Goal: Task Accomplishment & Management: Use online tool/utility

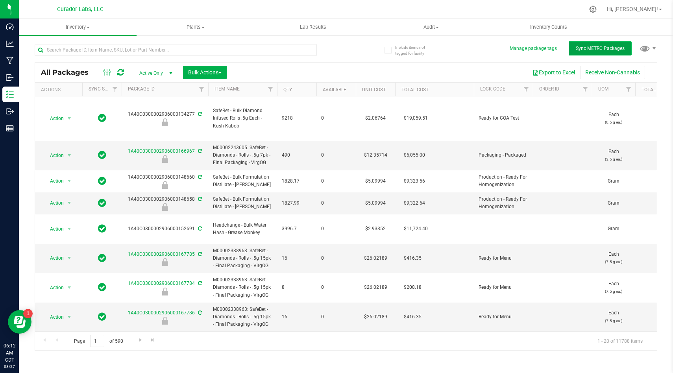
click at [586, 43] on button "Sync METRC Packages" at bounding box center [599, 48] width 63 height 14
click at [602, 53] on button "Sync METRC Packages" at bounding box center [599, 48] width 63 height 14
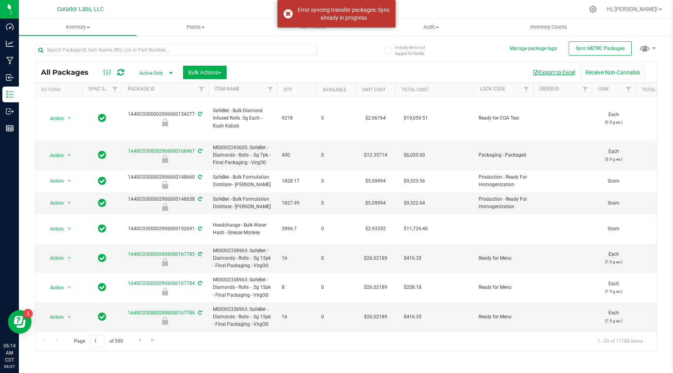
click at [558, 74] on button "Export to Excel" at bounding box center [553, 72] width 53 height 13
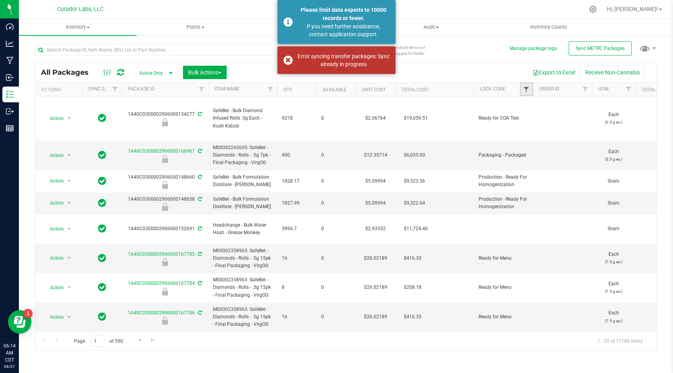
click at [523, 88] on span "Filter" at bounding box center [526, 89] width 6 height 6
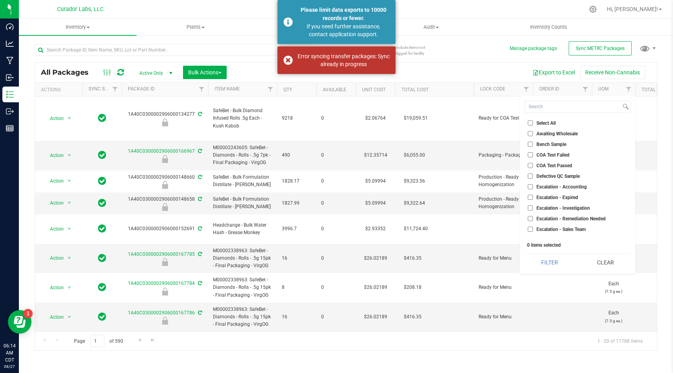
click at [528, 122] on input "Select All" at bounding box center [529, 122] width 5 height 5
checkbox input "true"
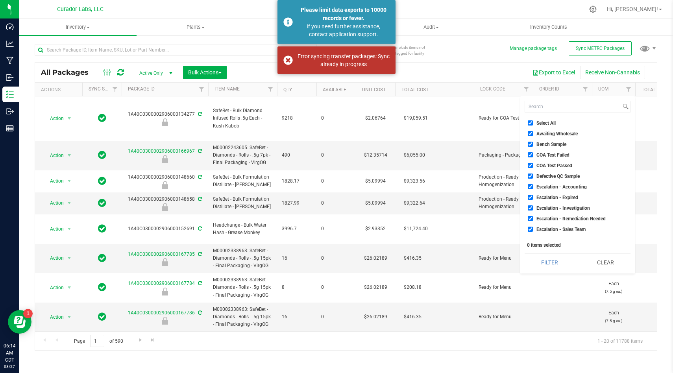
checkbox input "true"
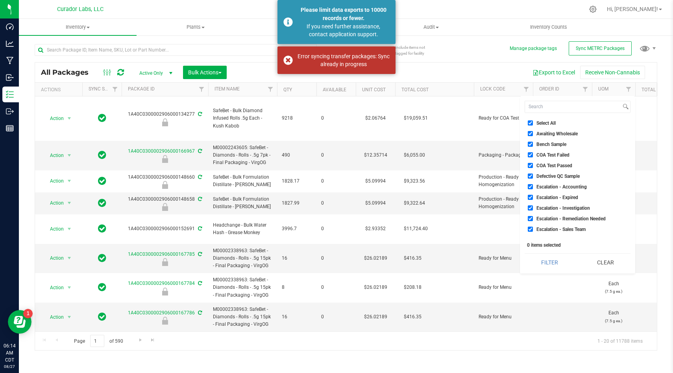
checkbox input "true"
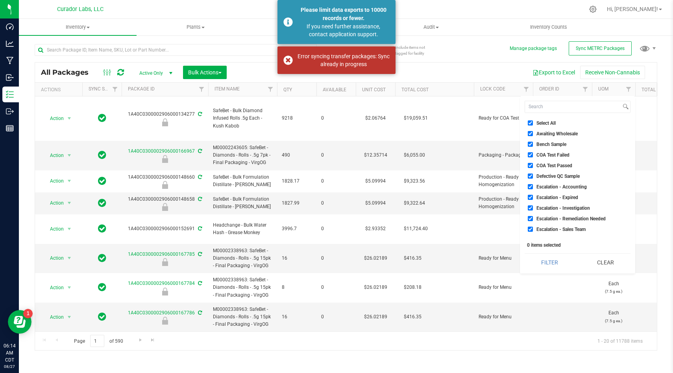
checkbox input "true"
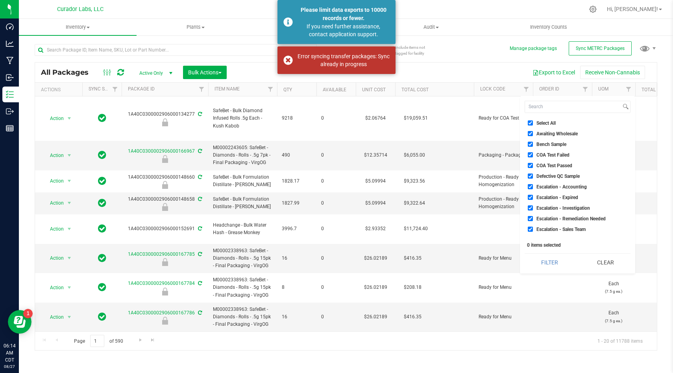
checkbox input "true"
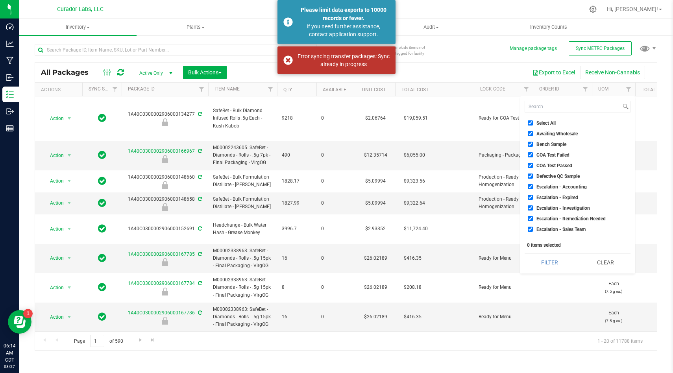
checkbox input "true"
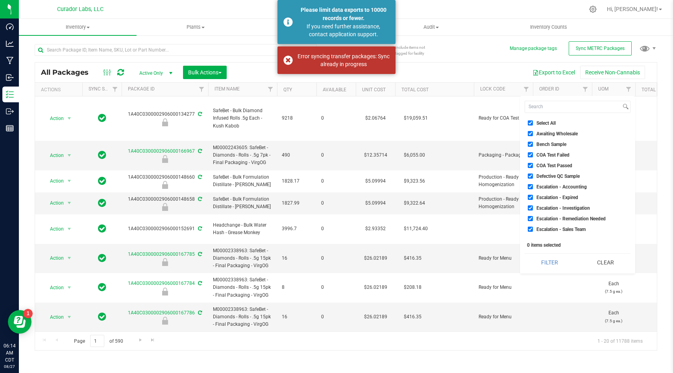
checkbox input "true"
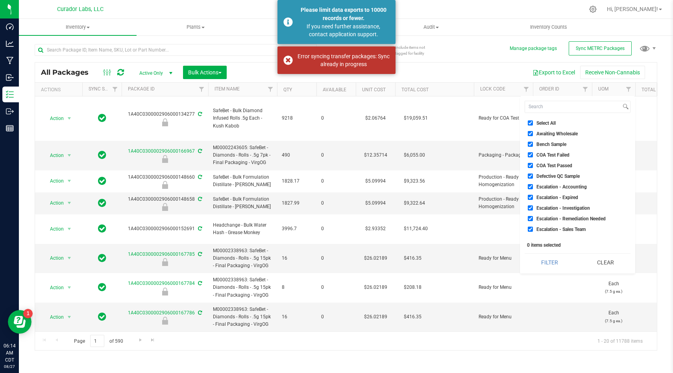
checkbox input "true"
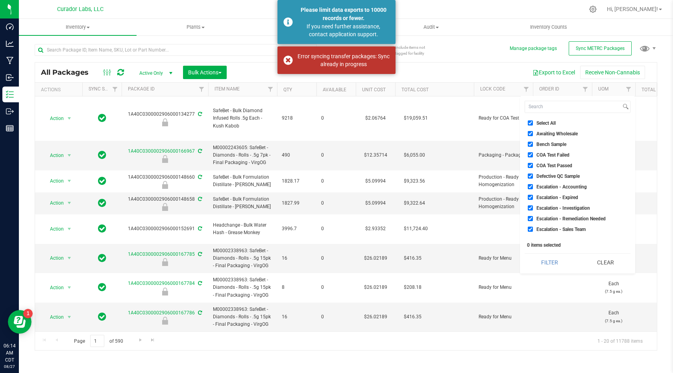
checkbox input "true"
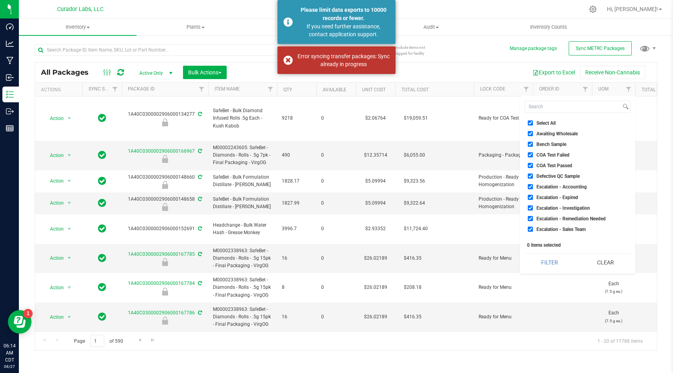
checkbox input "true"
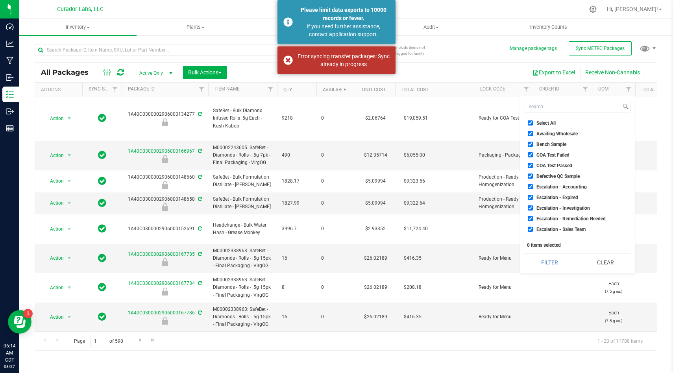
checkbox input "true"
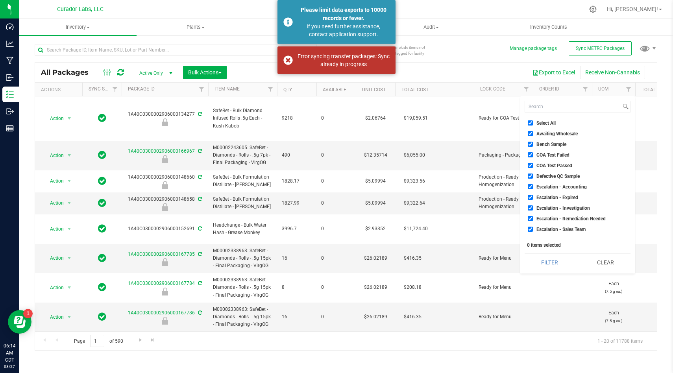
checkbox input "true"
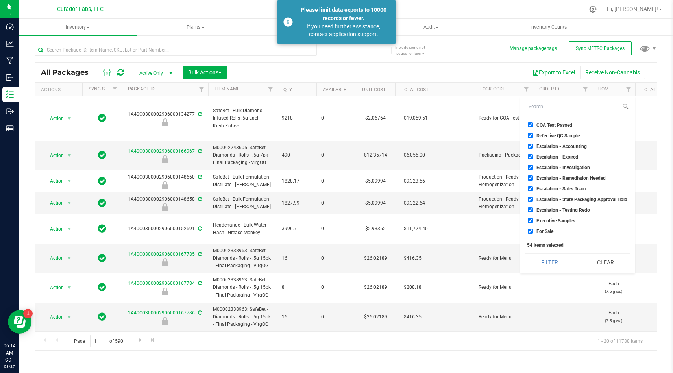
scroll to position [41, 0]
click at [529, 231] on input "For Sale" at bounding box center [529, 230] width 5 height 5
checkbox input "false"
click at [547, 258] on button "Filter" at bounding box center [549, 262] width 50 height 17
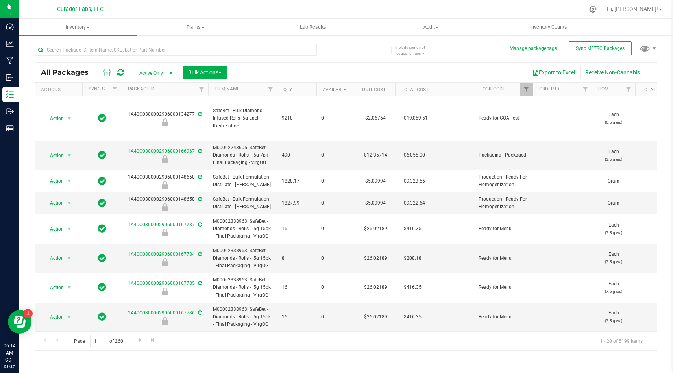
click at [553, 70] on button "Export to Excel" at bounding box center [553, 72] width 53 height 13
click at [528, 90] on span "Filter" at bounding box center [526, 89] width 6 height 6
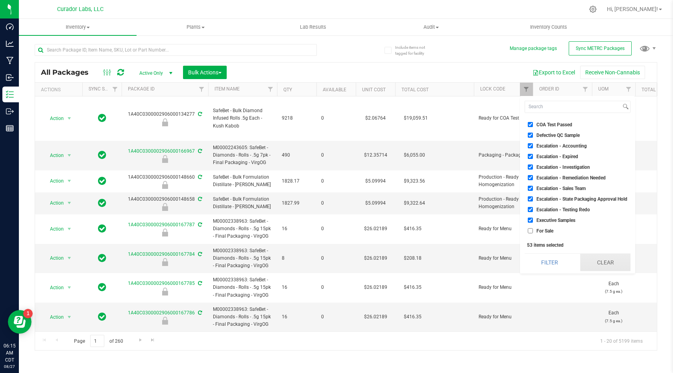
click at [588, 262] on button "Clear" at bounding box center [605, 262] width 50 height 17
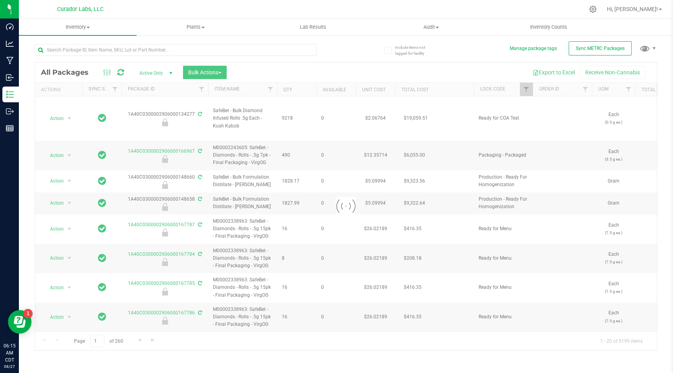
click at [527, 92] on div at bounding box center [345, 206] width 621 height 287
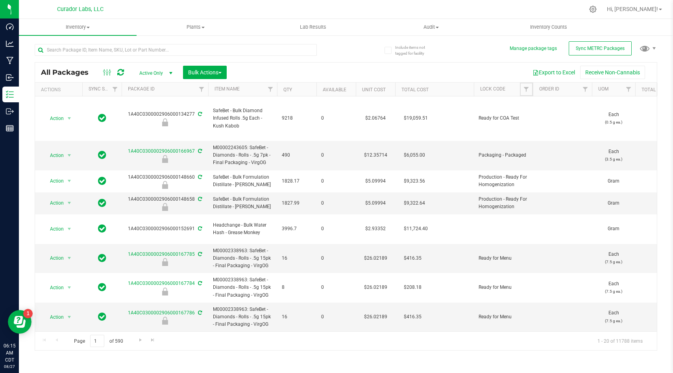
click at [525, 88] on span "Filter" at bounding box center [526, 89] width 6 height 6
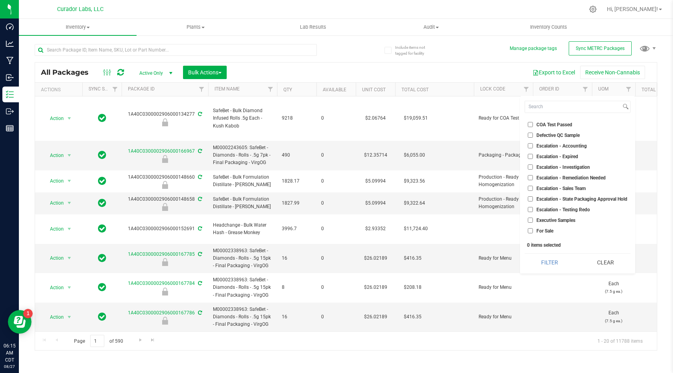
click at [530, 229] on input "For Sale" at bounding box center [529, 230] width 5 height 5
click at [535, 260] on button "Filter" at bounding box center [549, 262] width 50 height 17
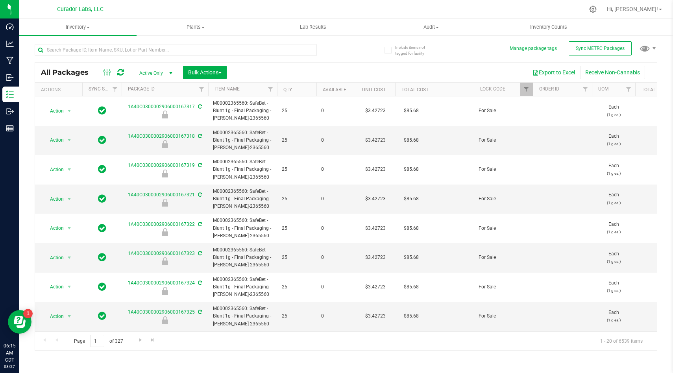
click at [479, 49] on div "All Packages Active Only Active Only Lab Samples Locked All External Internal B…" at bounding box center [346, 194] width 622 height 314
click at [505, 67] on div "Export to Excel Receive Non-Cannabis" at bounding box center [441, 72] width 418 height 13
click at [563, 72] on button "Export to Excel" at bounding box center [553, 72] width 53 height 13
click at [527, 88] on span "Filter" at bounding box center [526, 89] width 6 height 6
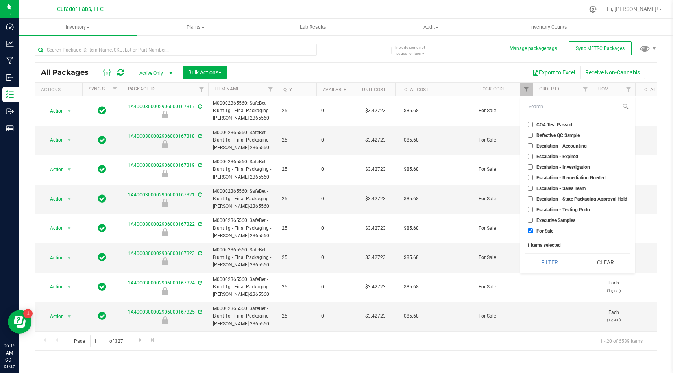
click at [531, 231] on input "For Sale" at bounding box center [529, 230] width 5 height 5
checkbox input "false"
click at [559, 113] on div "Select All Awaiting Wholesale Bench Sample COA Test Failed COA Test Passed Defe…" at bounding box center [577, 184] width 115 height 177
click at [558, 109] on input at bounding box center [573, 106] width 96 height 11
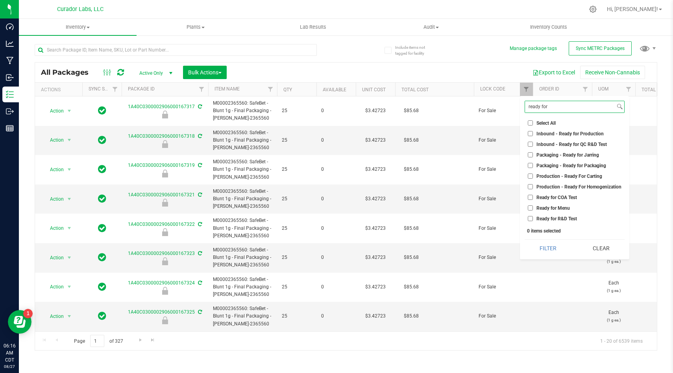
type input "ready for"
click at [530, 199] on input "Ready for COA Test" at bounding box center [529, 197] width 5 height 5
checkbox input "true"
click at [537, 249] on button "Filter" at bounding box center [547, 248] width 47 height 17
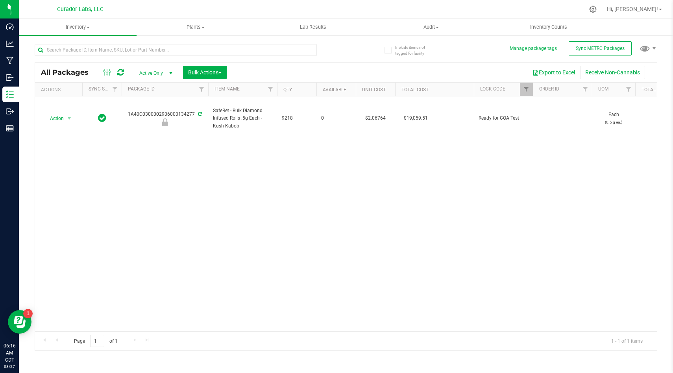
click at [457, 201] on div "Action Action Edit attributes Global inventory Locate package Package audit log…" at bounding box center [345, 213] width 621 height 235
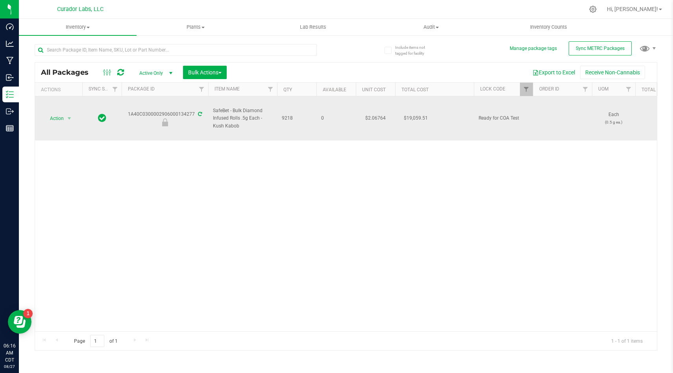
click at [340, 134] on td "0" at bounding box center [335, 118] width 39 height 44
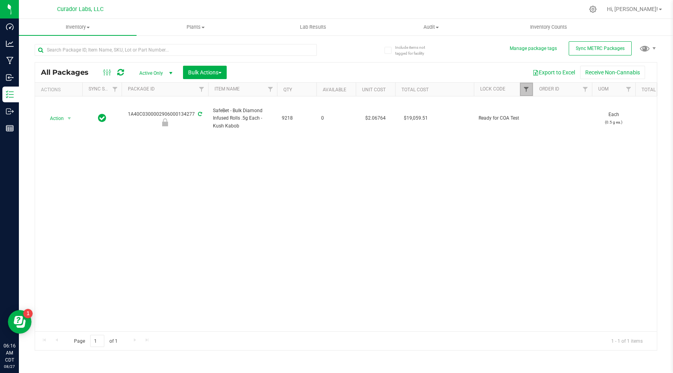
click at [524, 88] on span "Filter" at bounding box center [526, 89] width 6 height 6
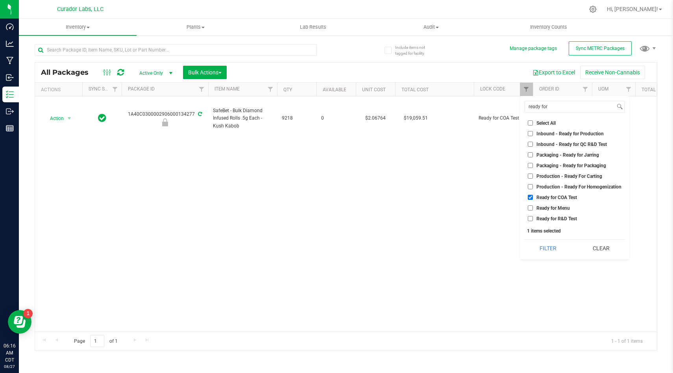
click at [529, 217] on input "Ready for R&D Test" at bounding box center [529, 218] width 5 height 5
checkbox input "true"
click at [529, 199] on input "Ready for COA Test" at bounding box center [529, 197] width 5 height 5
checkbox input "false"
click at [541, 249] on button "Filter" at bounding box center [547, 248] width 47 height 17
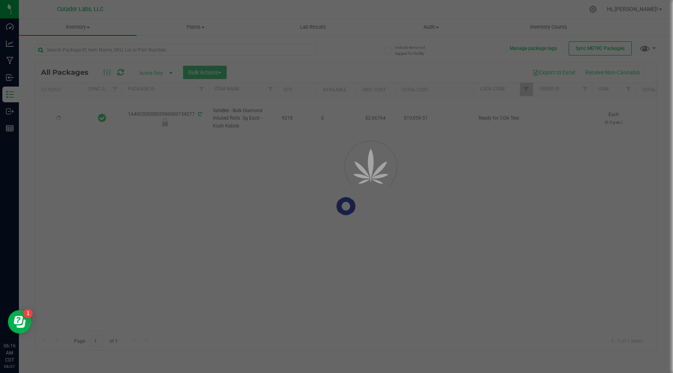
type input "[DATE]"
